Goal: Browse casually: Explore the website without a specific task or goal

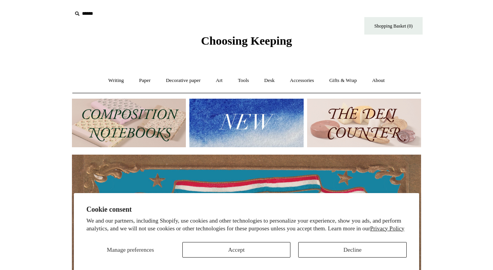
click at [245, 251] on button "Accept" at bounding box center [236, 250] width 108 height 16
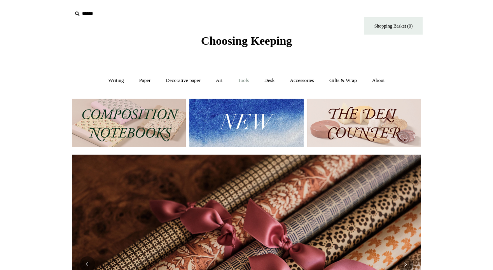
scroll to position [0, 698]
click at [247, 81] on link "Tools +" at bounding box center [243, 80] width 25 height 21
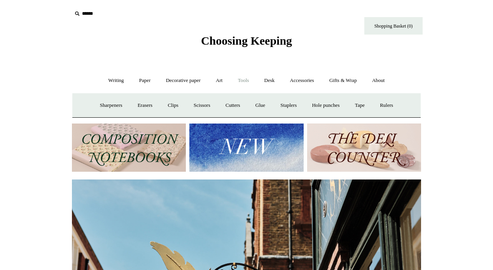
scroll to position [0, 349]
click at [363, 104] on link "Tape +" at bounding box center [360, 105] width 24 height 21
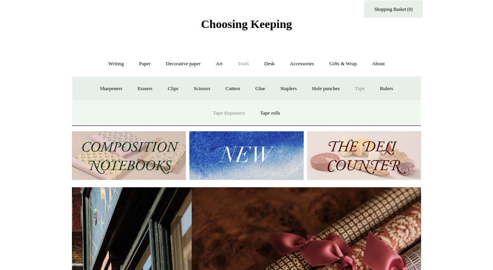
scroll to position [0, 320]
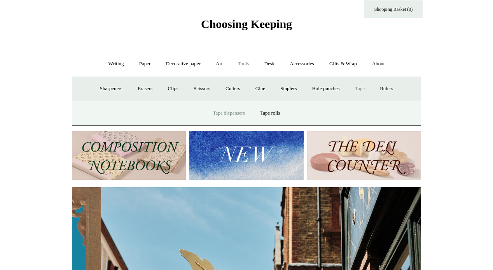
click at [230, 111] on link "Tape dispensers" at bounding box center [228, 113] width 46 height 21
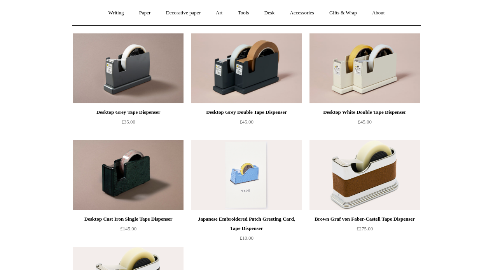
scroll to position [66, 0]
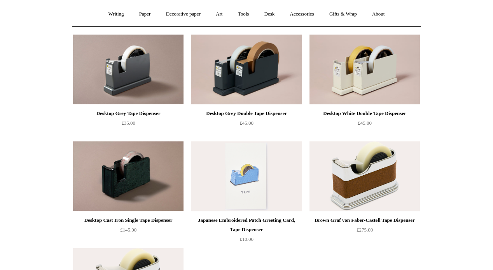
click at [378, 120] on div "Desktop White Double Tape Dispenser £45.00" at bounding box center [364, 118] width 110 height 19
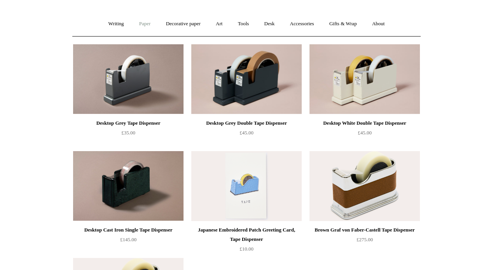
scroll to position [59, 0]
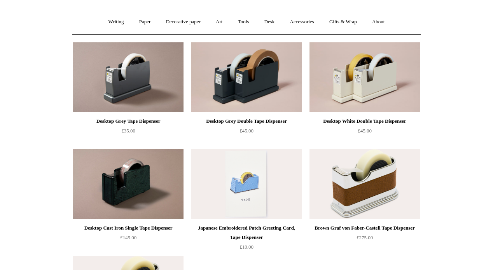
click at [136, 84] on img at bounding box center [128, 77] width 110 height 70
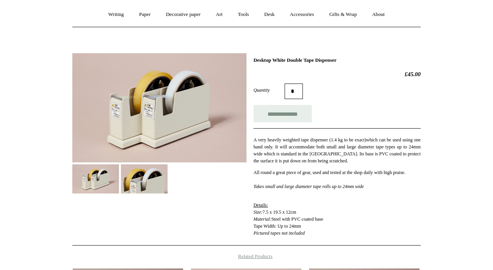
scroll to position [68, 0]
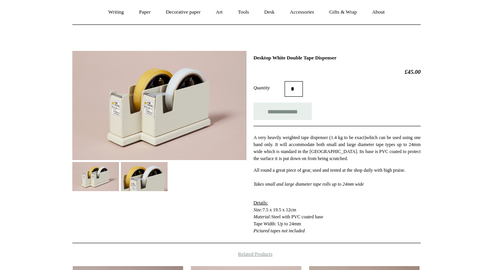
click at [148, 110] on img at bounding box center [159, 105] width 174 height 109
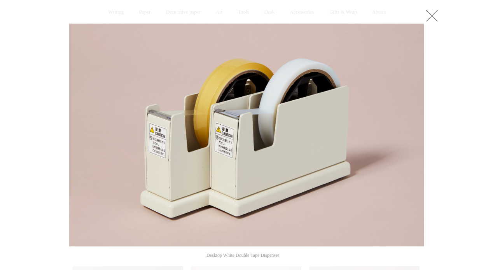
click at [433, 16] on link at bounding box center [432, 16] width 16 height 16
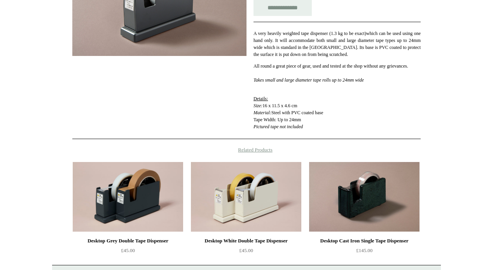
scroll to position [179, 0]
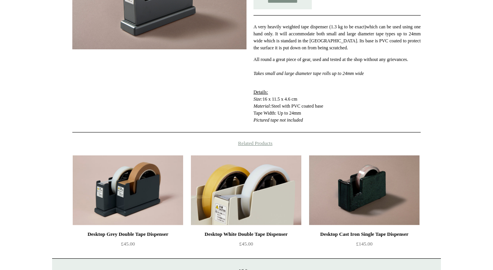
click at [250, 214] on img at bounding box center [246, 190] width 110 height 70
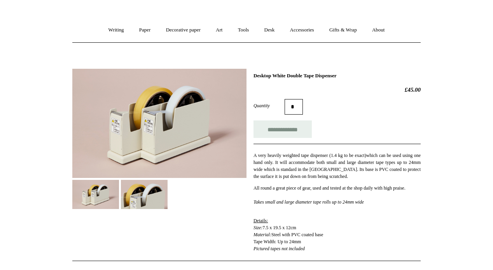
scroll to position [13, 0]
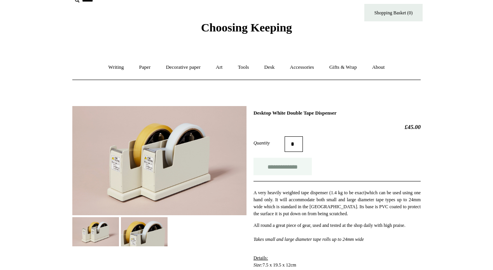
click at [297, 167] on input "**********" at bounding box center [282, 166] width 58 height 17
type input "**********"
click at [112, 67] on link "Writing +" at bounding box center [116, 67] width 30 height 21
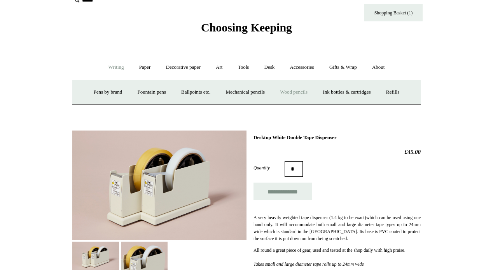
click at [294, 92] on link "Wood pencils +" at bounding box center [294, 92] width 42 height 21
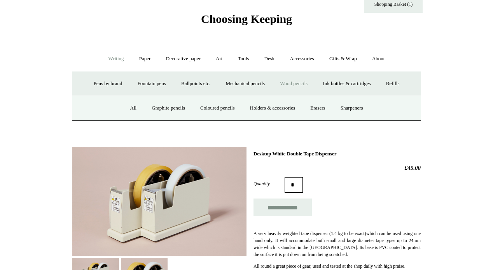
scroll to position [21, 0]
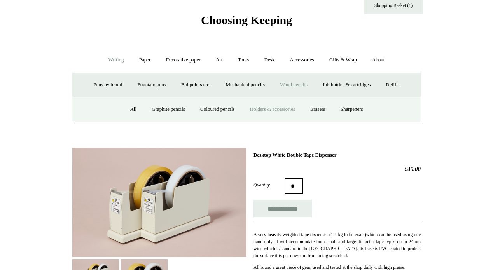
click at [268, 108] on link "Holders & accessories" at bounding box center [272, 109] width 59 height 21
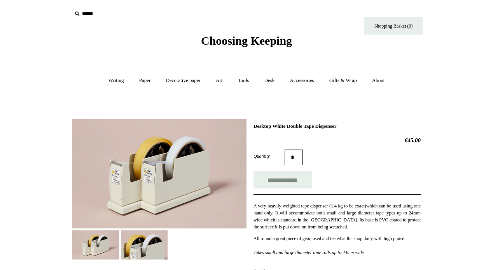
scroll to position [21, 0]
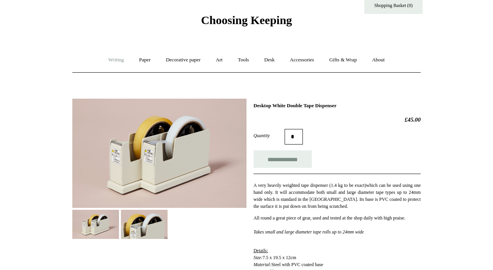
click at [116, 60] on link "Writing +" at bounding box center [116, 60] width 30 height 21
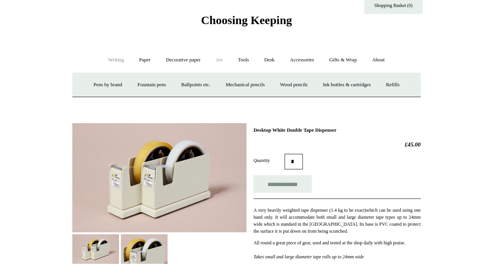
click at [219, 61] on link "Art +" at bounding box center [219, 60] width 21 height 21
click at [296, 83] on link "Colour pencils & Crayons" at bounding box center [273, 85] width 67 height 21
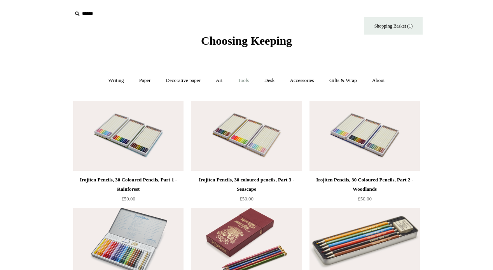
click at [244, 83] on link "Tools +" at bounding box center [243, 80] width 25 height 21
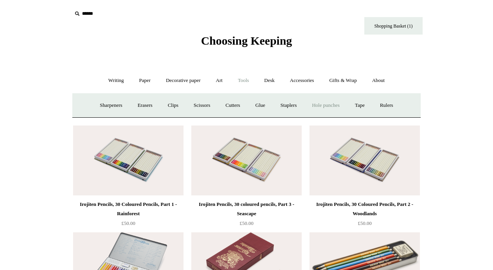
click at [327, 104] on link "Hole punches" at bounding box center [326, 105] width 42 height 21
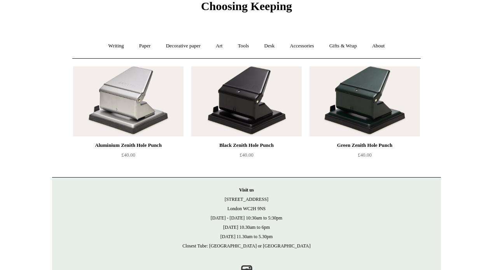
scroll to position [31, 0]
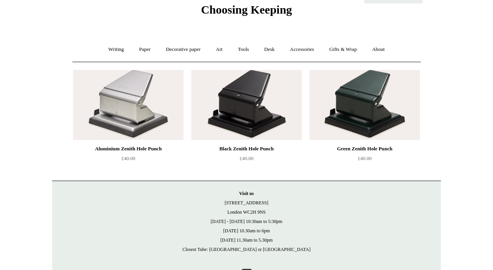
click at [131, 105] on img at bounding box center [128, 105] width 110 height 70
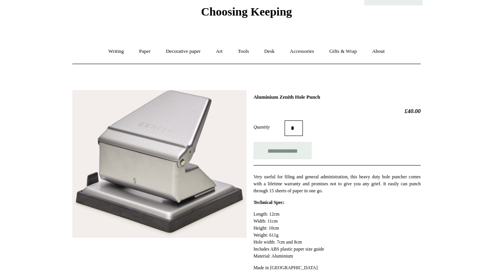
scroll to position [31, 0]
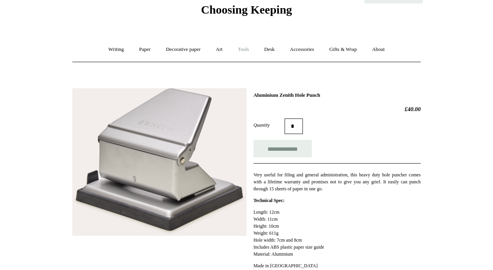
click at [242, 51] on link "Tools +" at bounding box center [243, 49] width 25 height 21
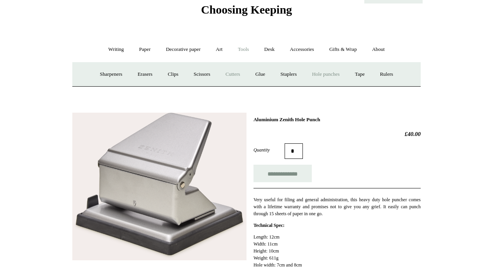
click at [234, 75] on link "Cutters" at bounding box center [232, 74] width 29 height 21
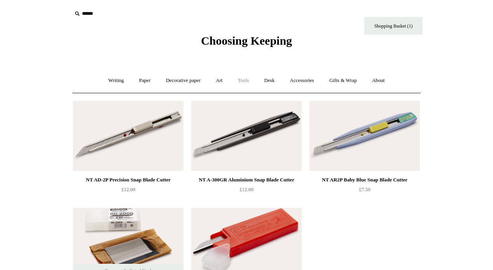
click at [248, 79] on link "Tools +" at bounding box center [243, 80] width 25 height 21
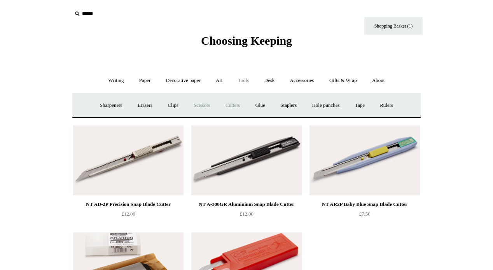
click at [198, 103] on link "Scissors" at bounding box center [201, 105] width 31 height 21
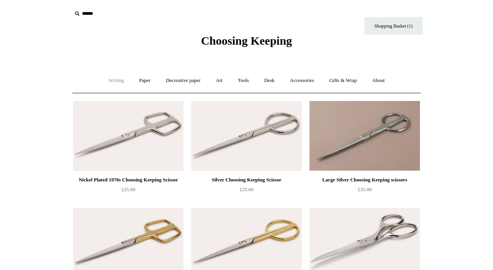
click at [117, 79] on link "Writing +" at bounding box center [116, 80] width 30 height 21
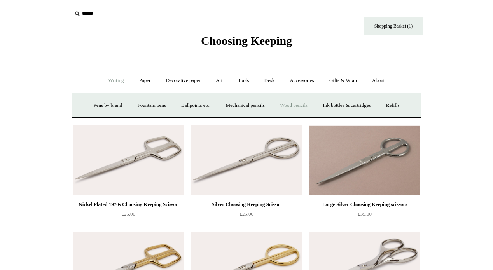
click at [303, 105] on link "Wood pencils +" at bounding box center [294, 105] width 42 height 21
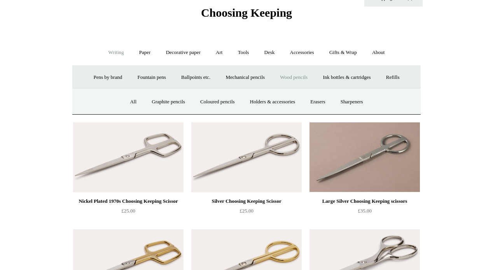
scroll to position [30, 0]
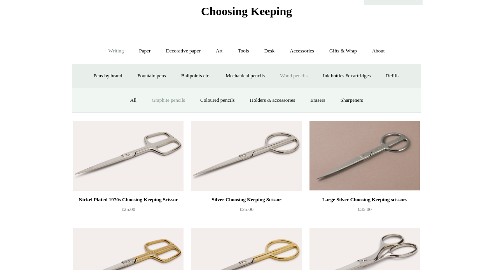
click at [160, 101] on link "Graphite pencils" at bounding box center [168, 100] width 47 height 21
